Goal: Book appointment/travel/reservation

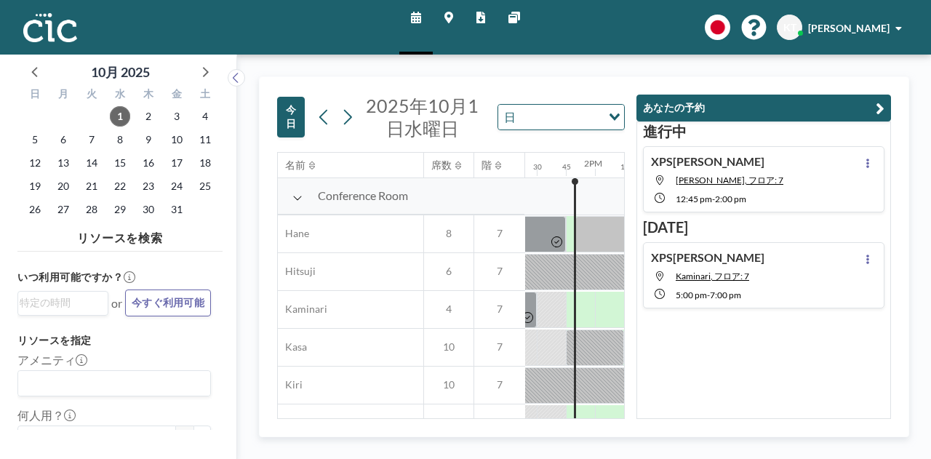
scroll to position [0, 1570]
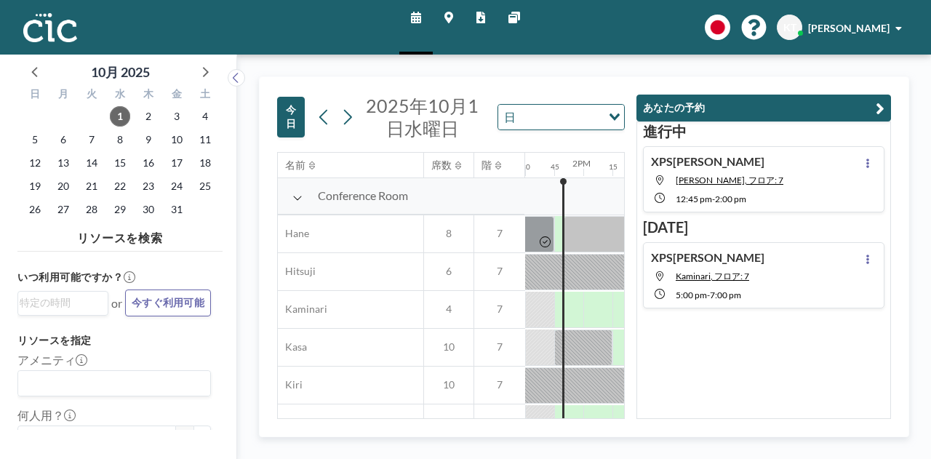
click at [877, 106] on icon "button" at bounding box center [879, 108] width 9 height 17
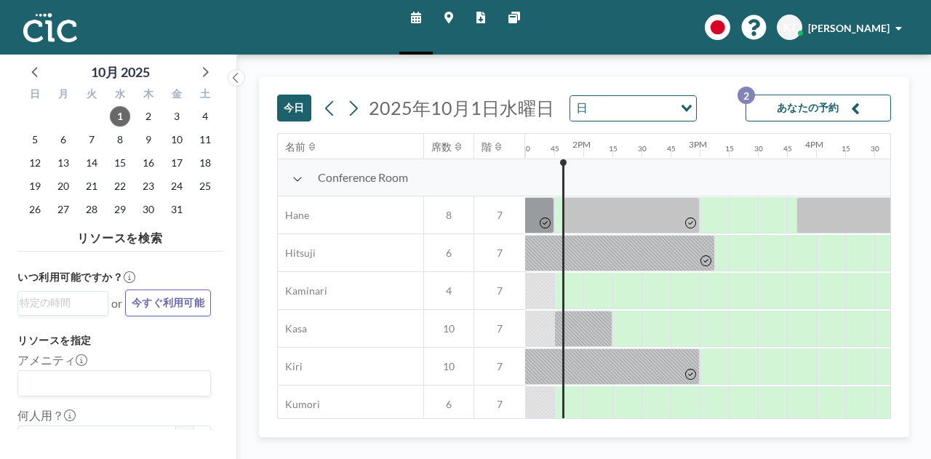
click at [291, 181] on div "Conference Room" at bounding box center [401, 177] width 246 height 37
click at [298, 178] on icon at bounding box center [297, 179] width 10 height 12
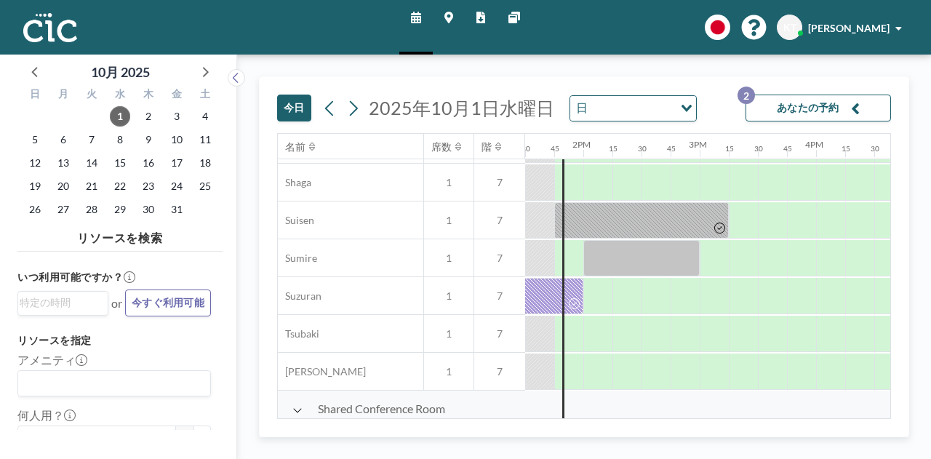
scroll to position [451, 1570]
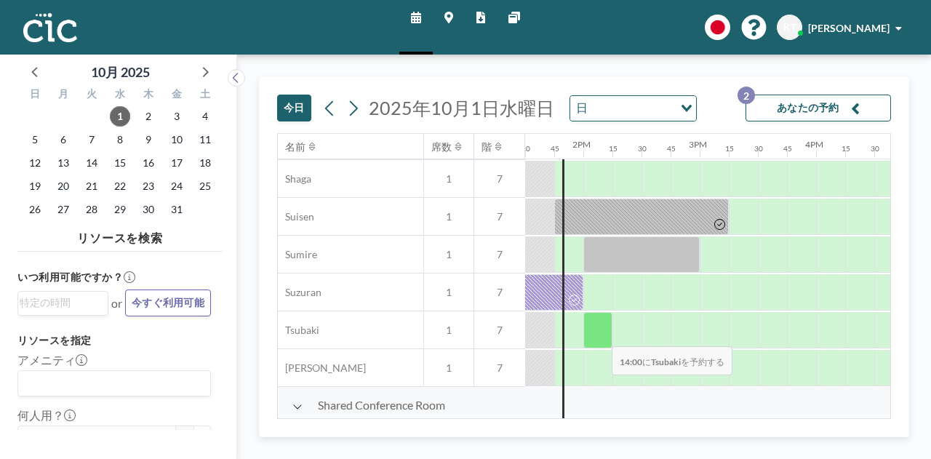
click at [600, 335] on div at bounding box center [597, 330] width 29 height 36
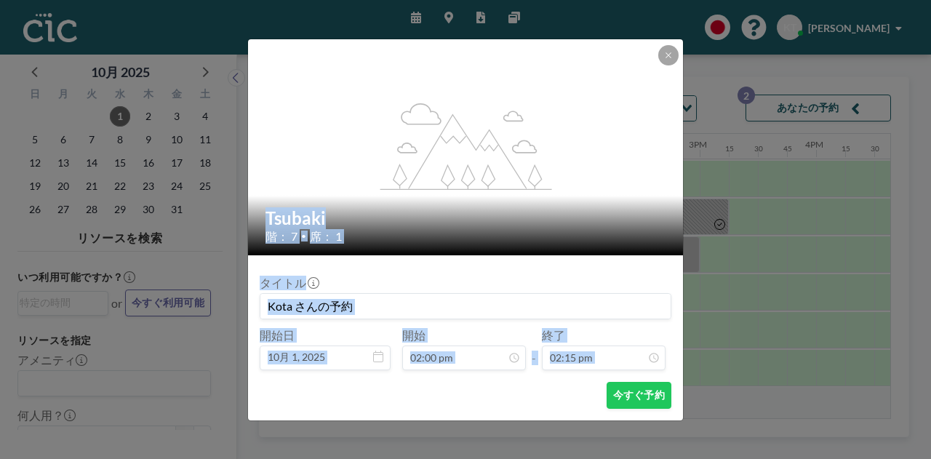
click at [600, 335] on div "終了 02:15 pm" at bounding box center [604, 349] width 124 height 42
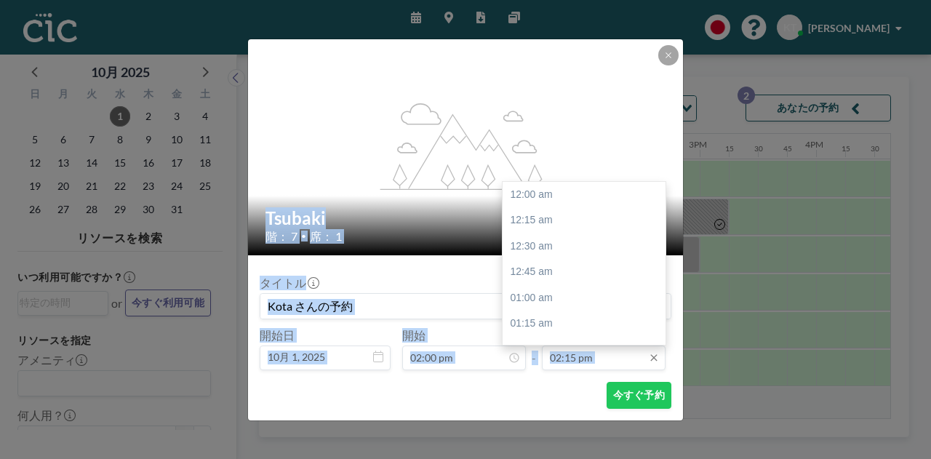
scroll to position [1475, 0]
click at [577, 361] on input "02:15 pm" at bounding box center [604, 357] width 124 height 25
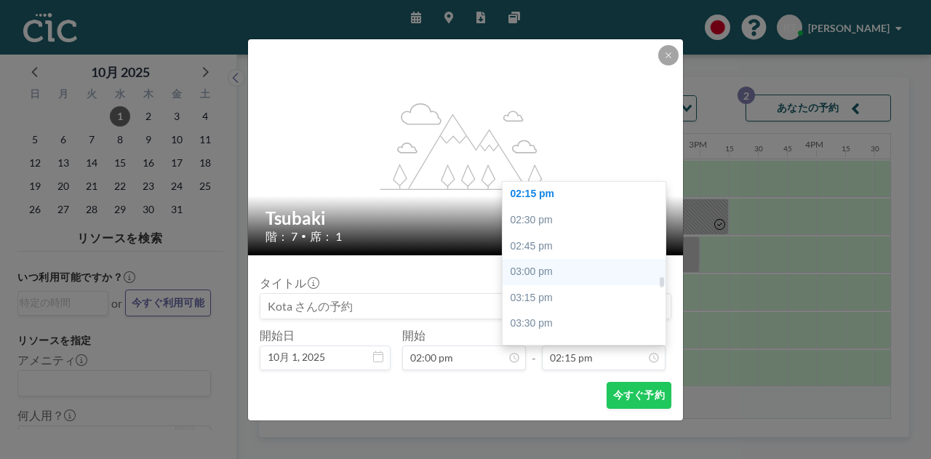
click at [558, 274] on div "03:00 pm" at bounding box center [587, 272] width 170 height 26
type input "03:00 pm"
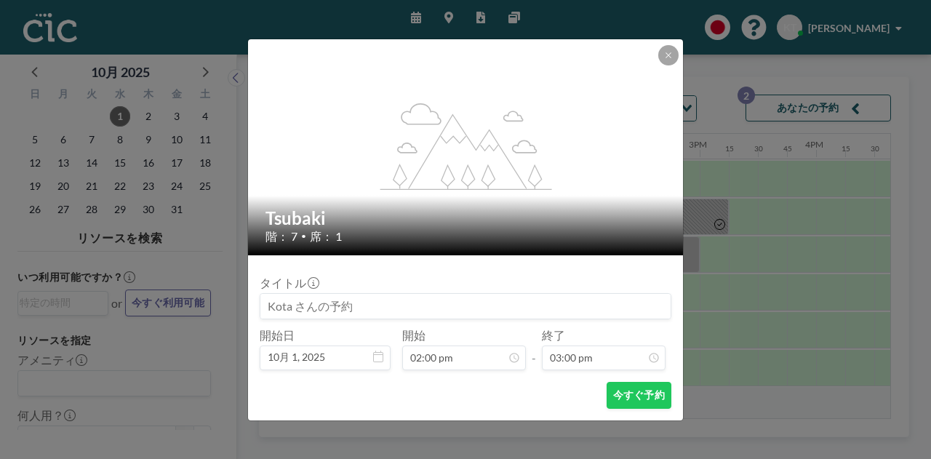
click at [340, 311] on input at bounding box center [465, 306] width 410 height 25
type input "XPS[PERSON_NAME]"
click at [625, 408] on button "今すぐ予約" at bounding box center [638, 395] width 65 height 27
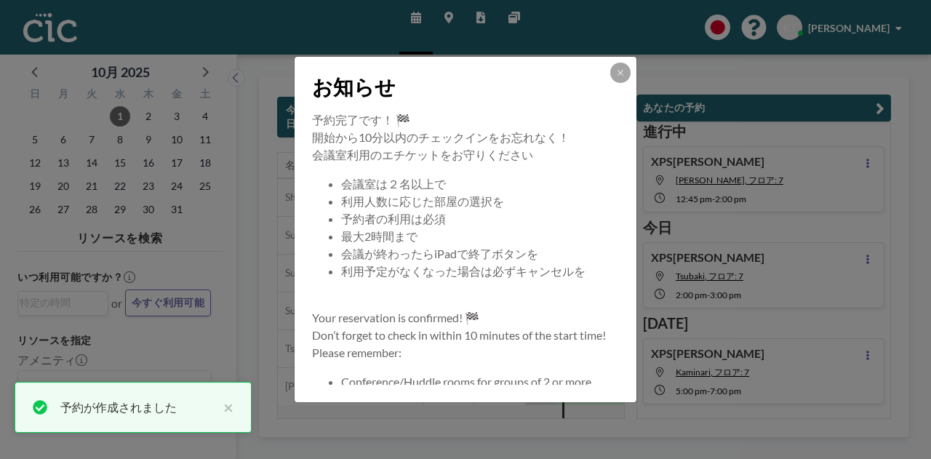
drag, startPoint x: 625, startPoint y: 408, endPoint x: 613, endPoint y: 70, distance: 338.3
click at [613, 69] on button at bounding box center [620, 73] width 20 height 20
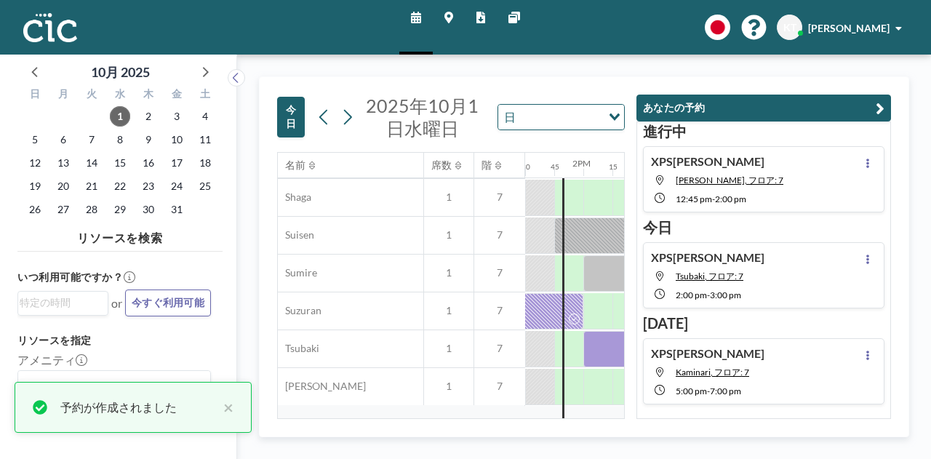
click at [859, 266] on div at bounding box center [867, 275] width 17 height 50
click at [864, 258] on icon at bounding box center [867, 258] width 6 height 9
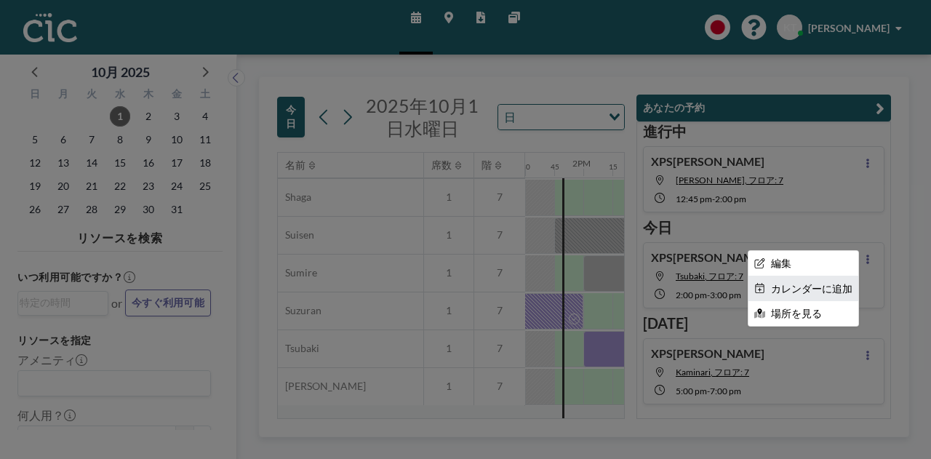
click at [811, 280] on li "カレンダーに追加" at bounding box center [803, 288] width 110 height 25
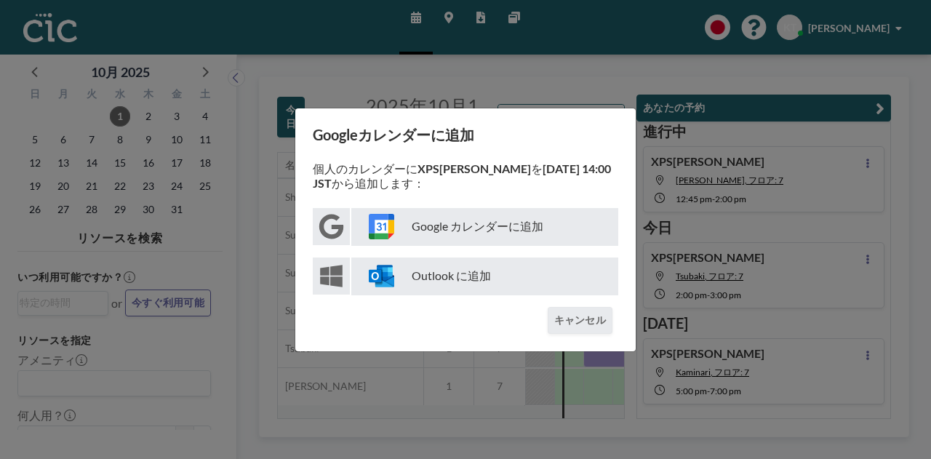
click at [523, 225] on p "Google カレンダーに追加" at bounding box center [484, 227] width 267 height 38
